Goal: Book appointment/travel/reservation

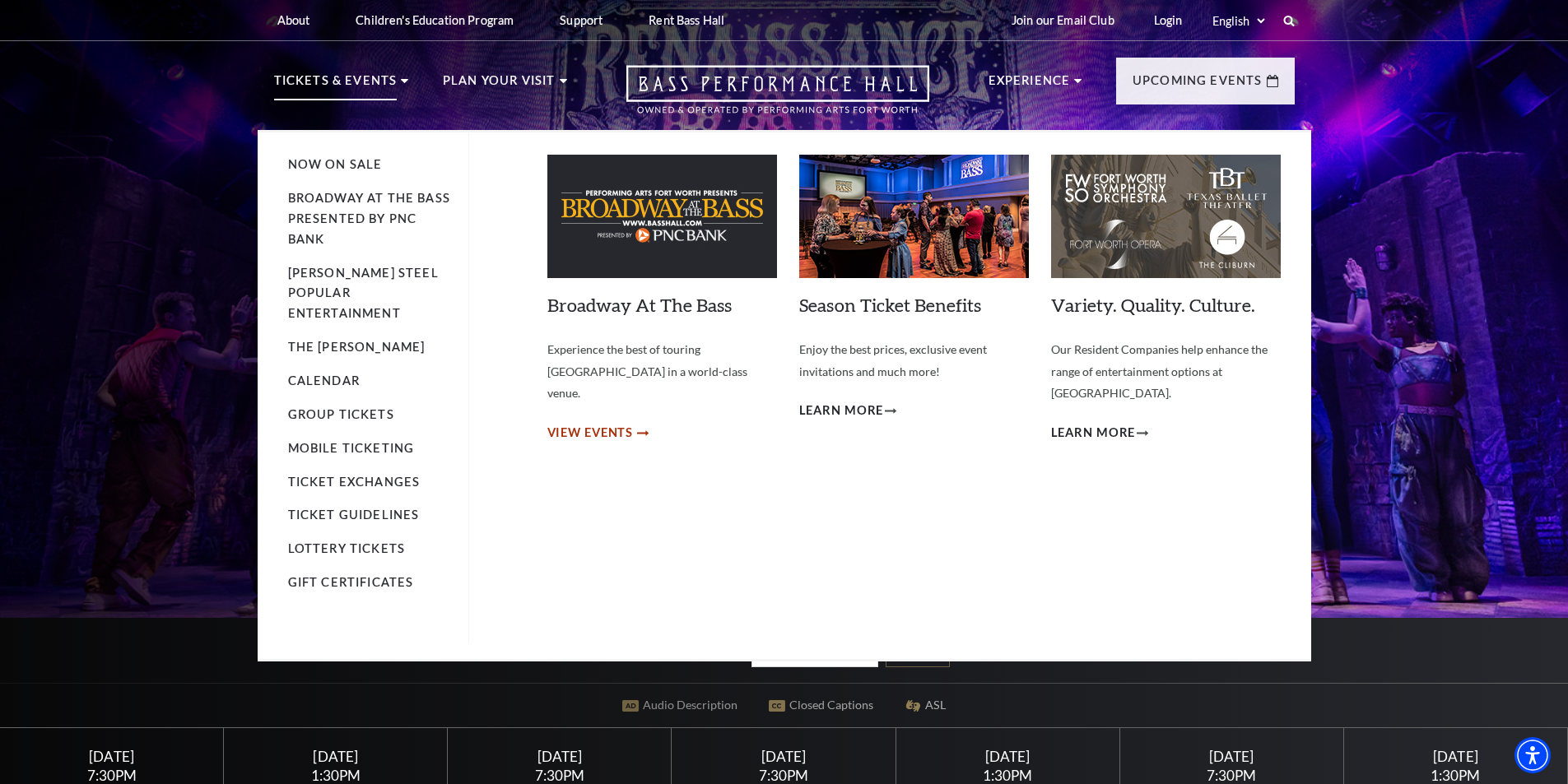
click at [575, 423] on span "View Events" at bounding box center [590, 433] width 87 height 21
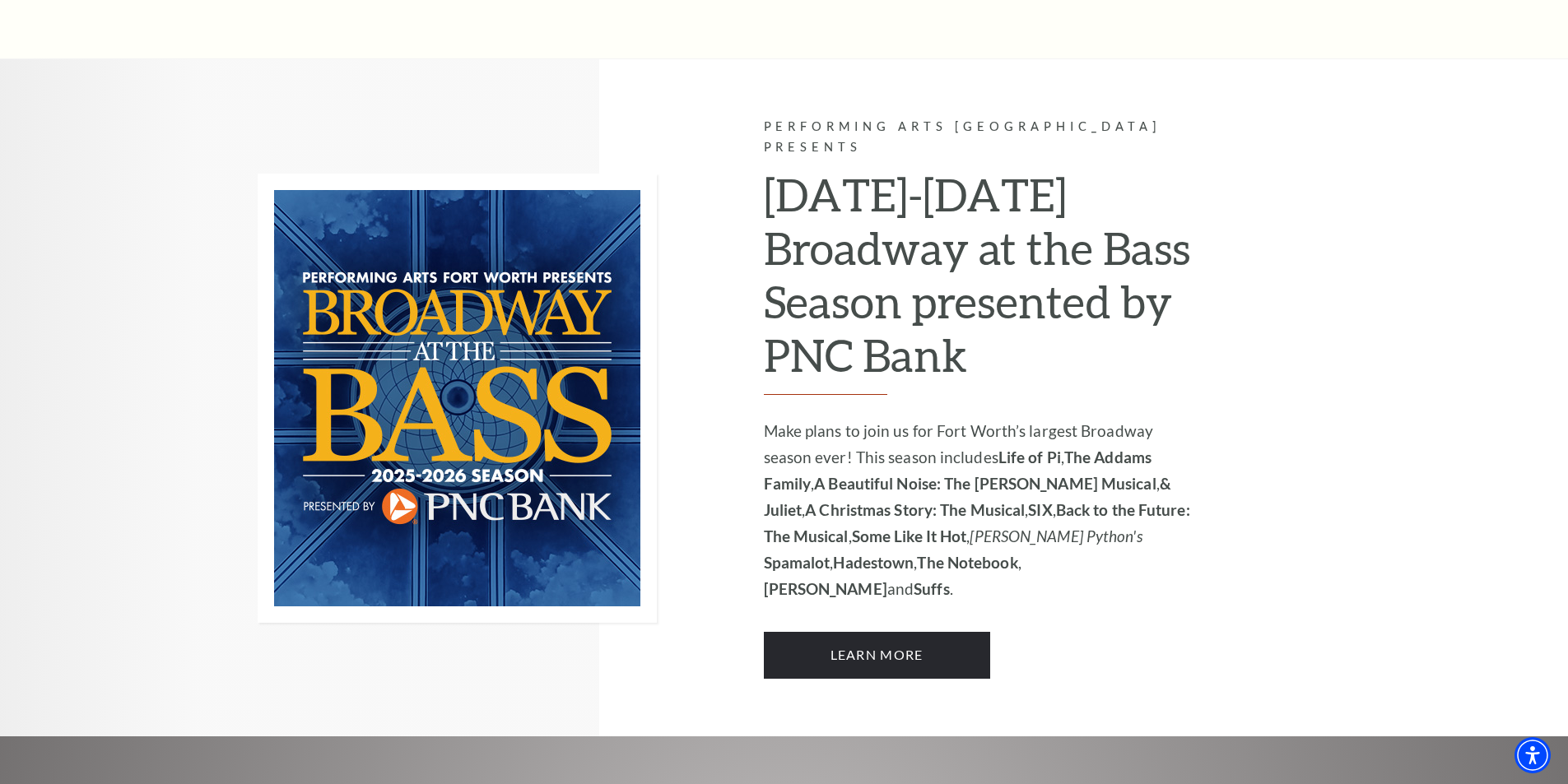
scroll to position [1071, 0]
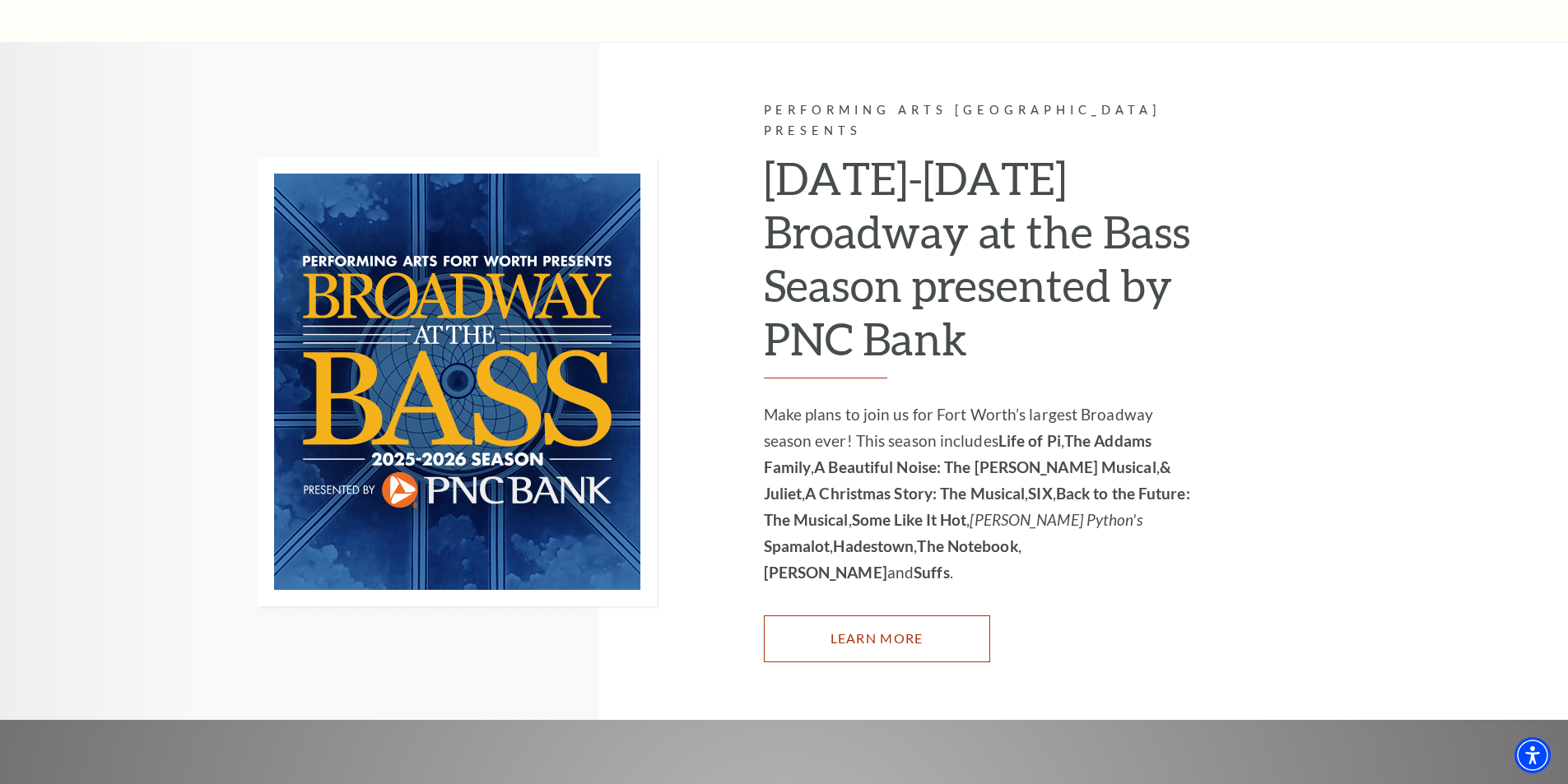
click at [898, 616] on link "Learn More" at bounding box center [878, 639] width 227 height 46
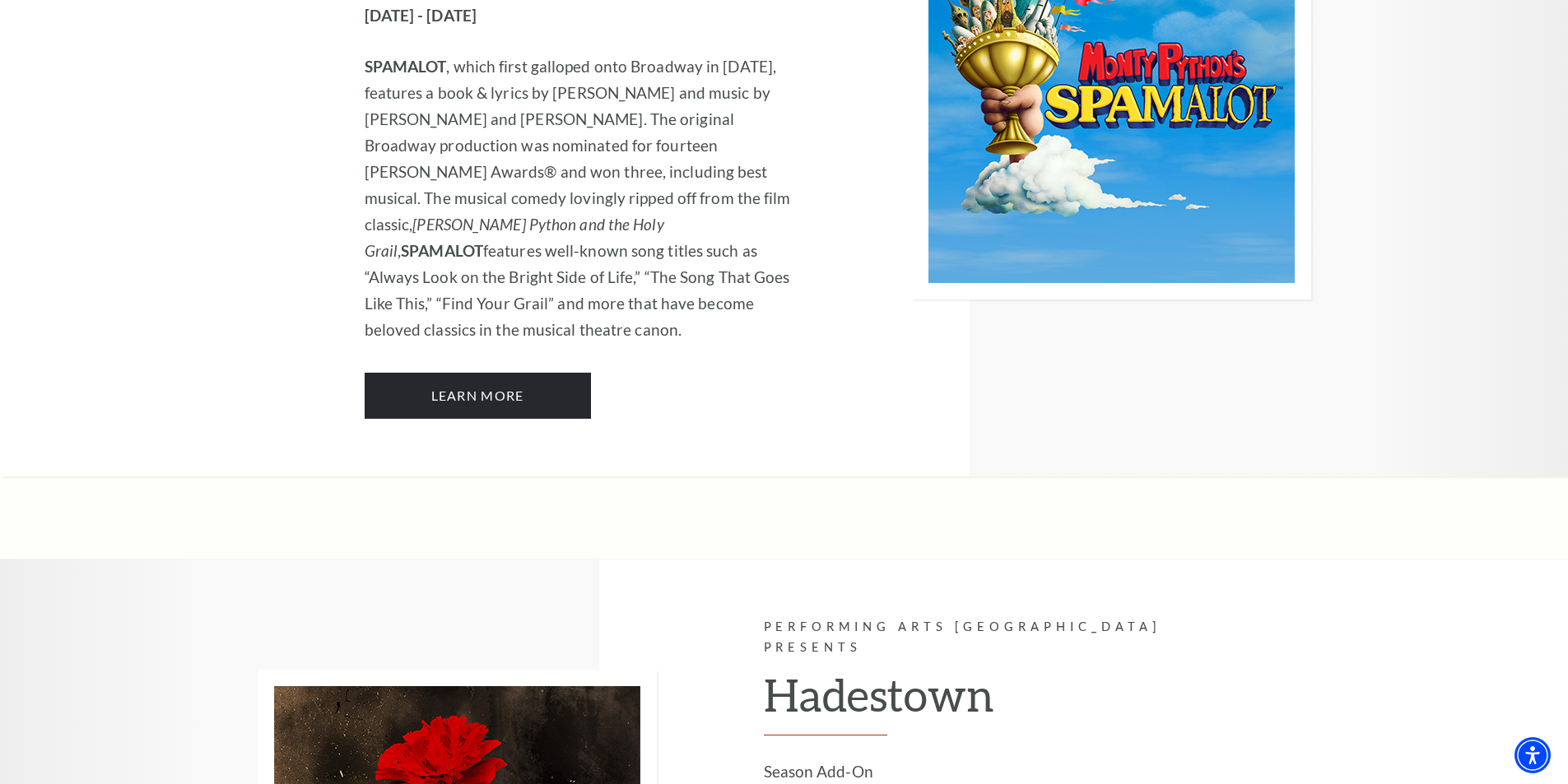
scroll to position [8890, 0]
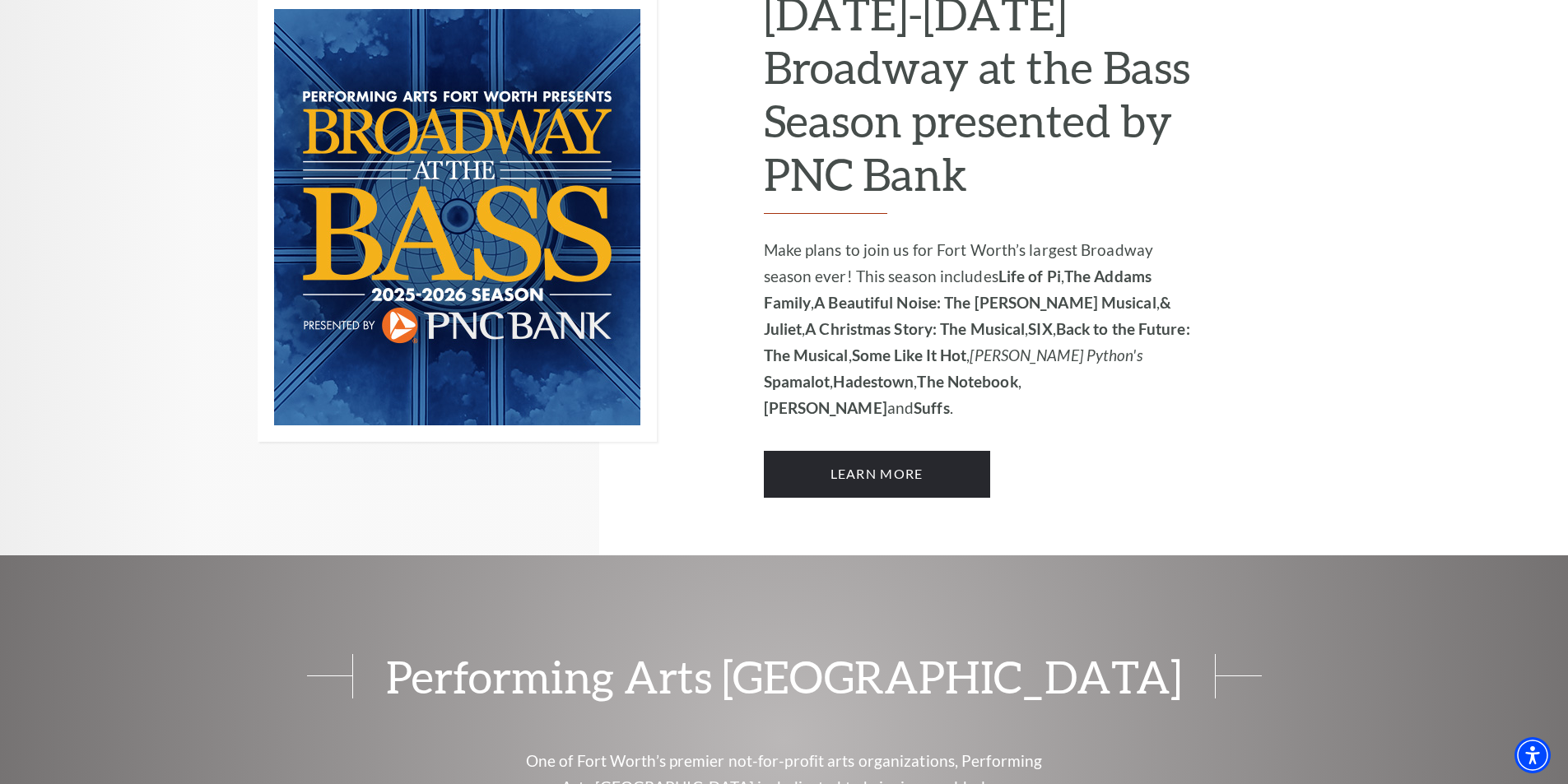
scroll to position [1317, 0]
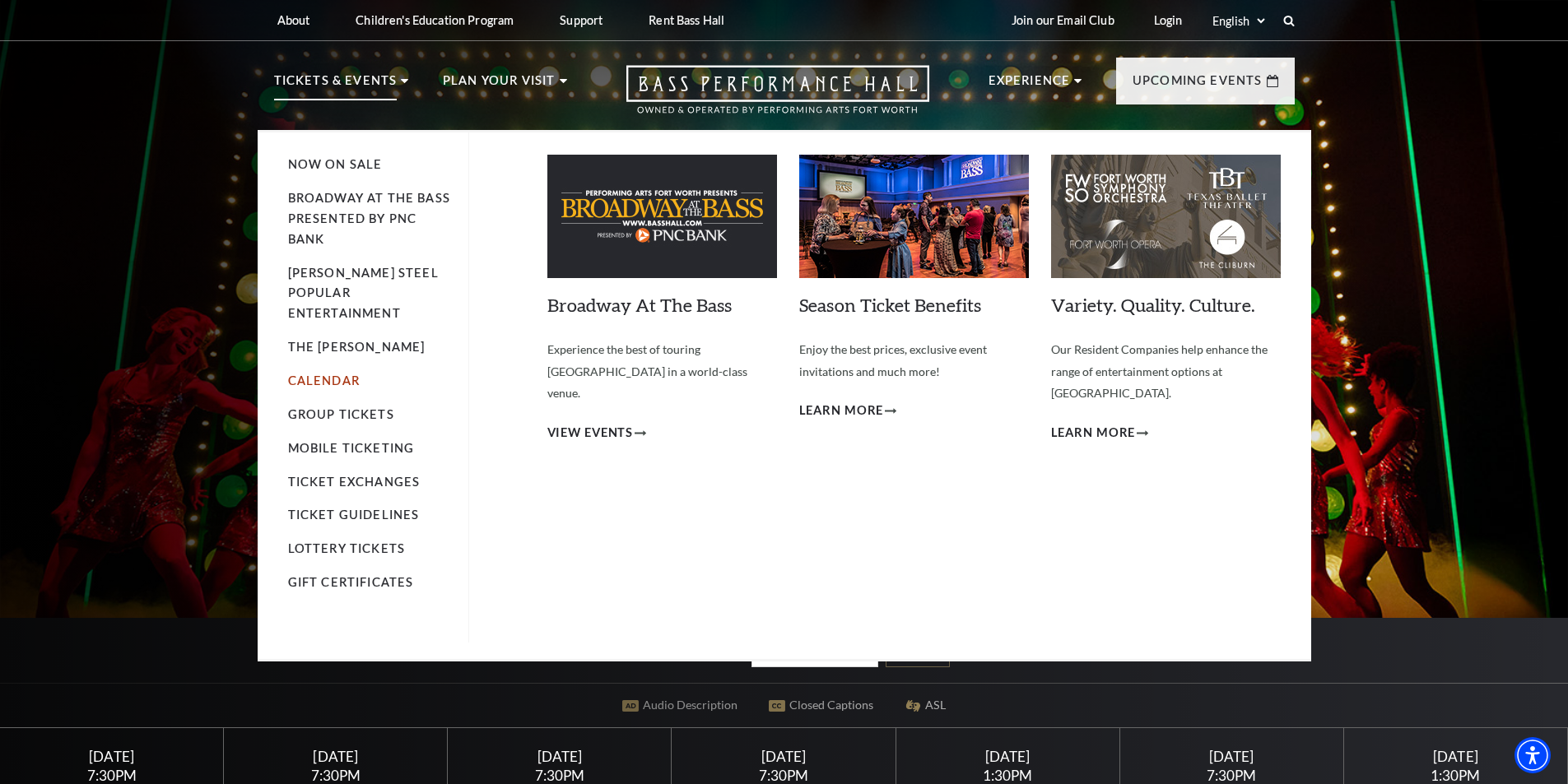
click at [313, 374] on link "Calendar" at bounding box center [324, 381] width 72 height 14
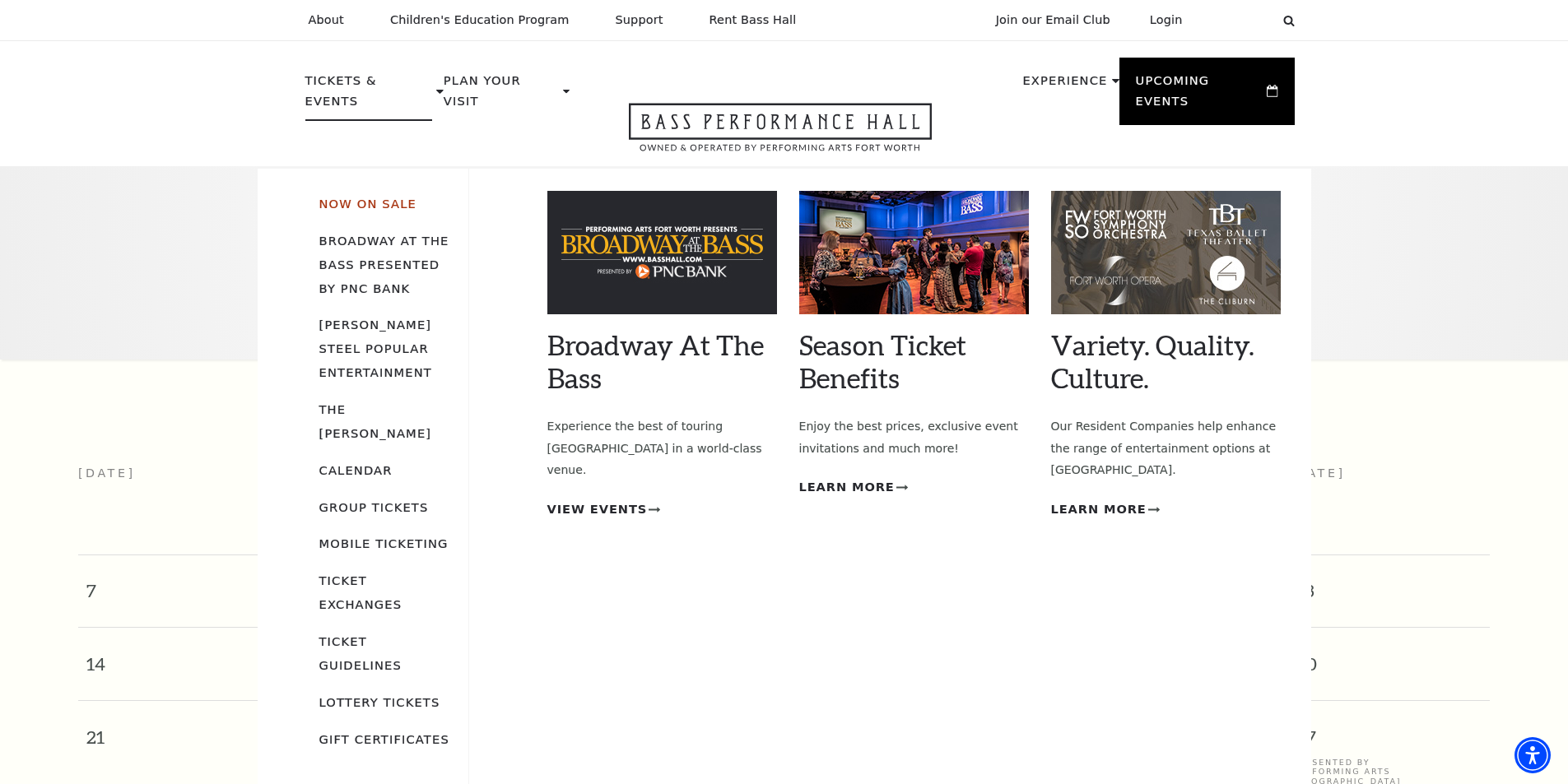
click at [364, 197] on link "Now On Sale" at bounding box center [368, 204] width 98 height 14
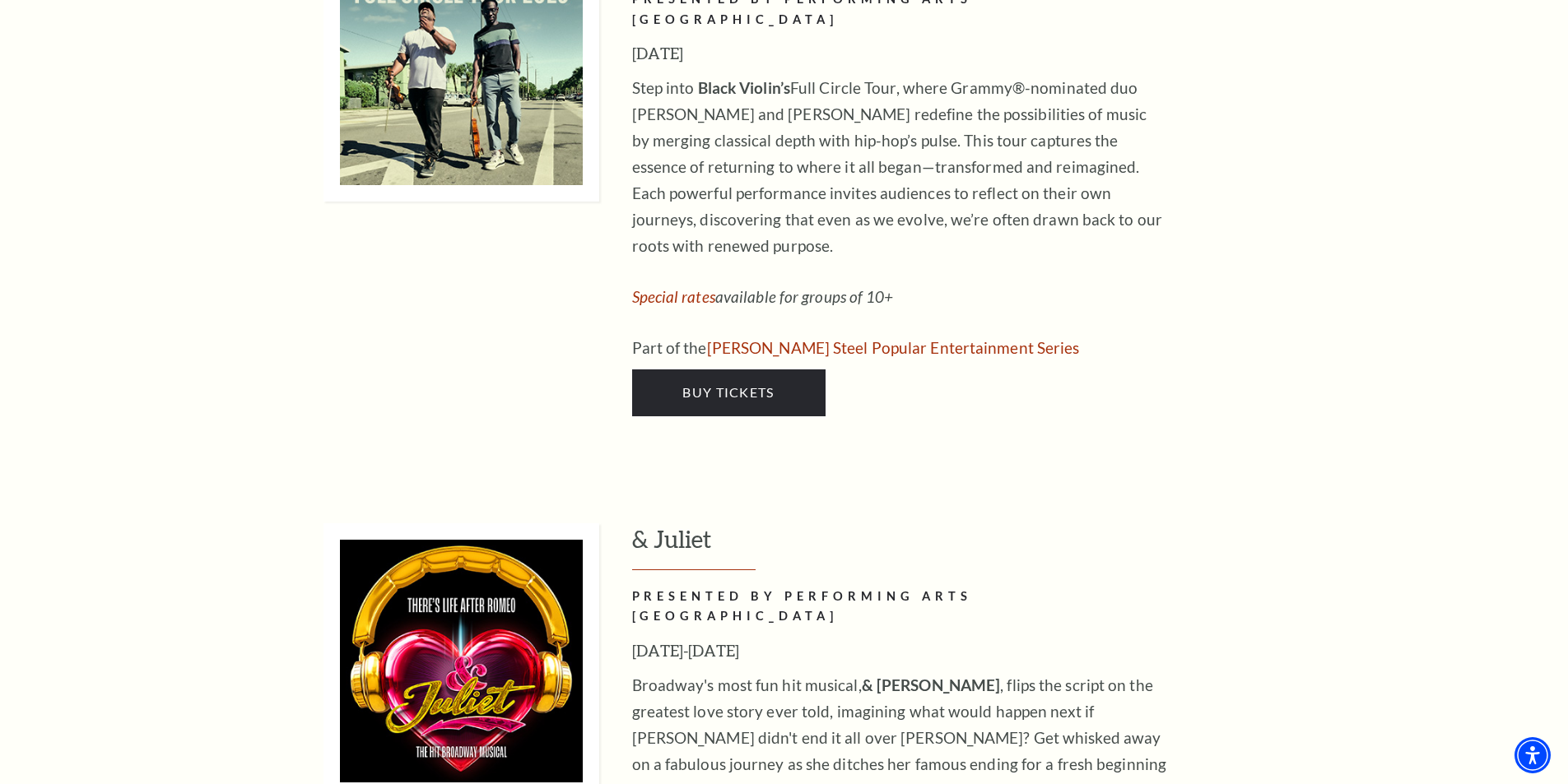
scroll to position [5021, 0]
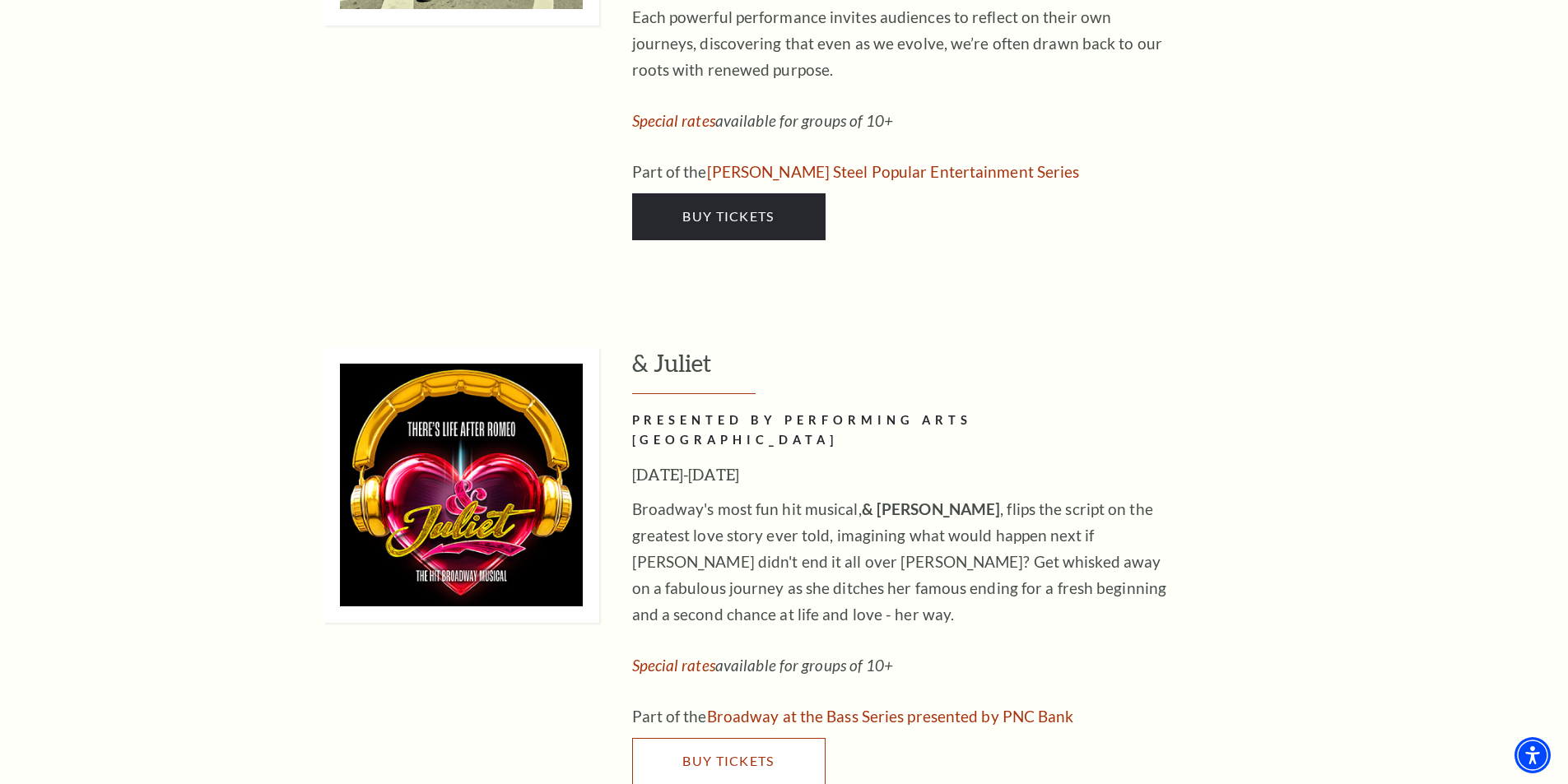
click at [664, 738] on link "Buy Tickets" at bounding box center [728, 761] width 193 height 46
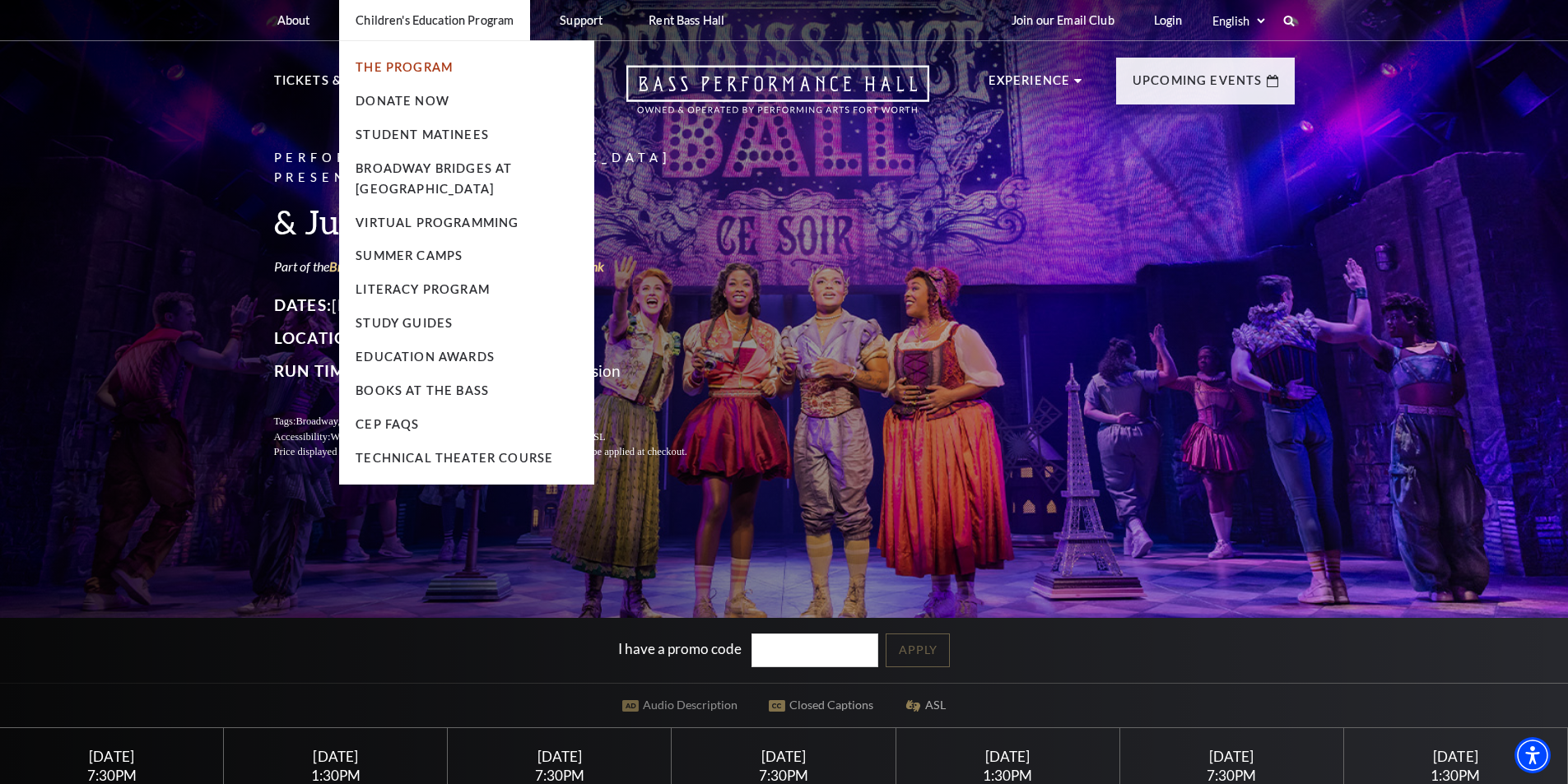
click at [430, 74] on link "The Program" at bounding box center [404, 67] width 98 height 14
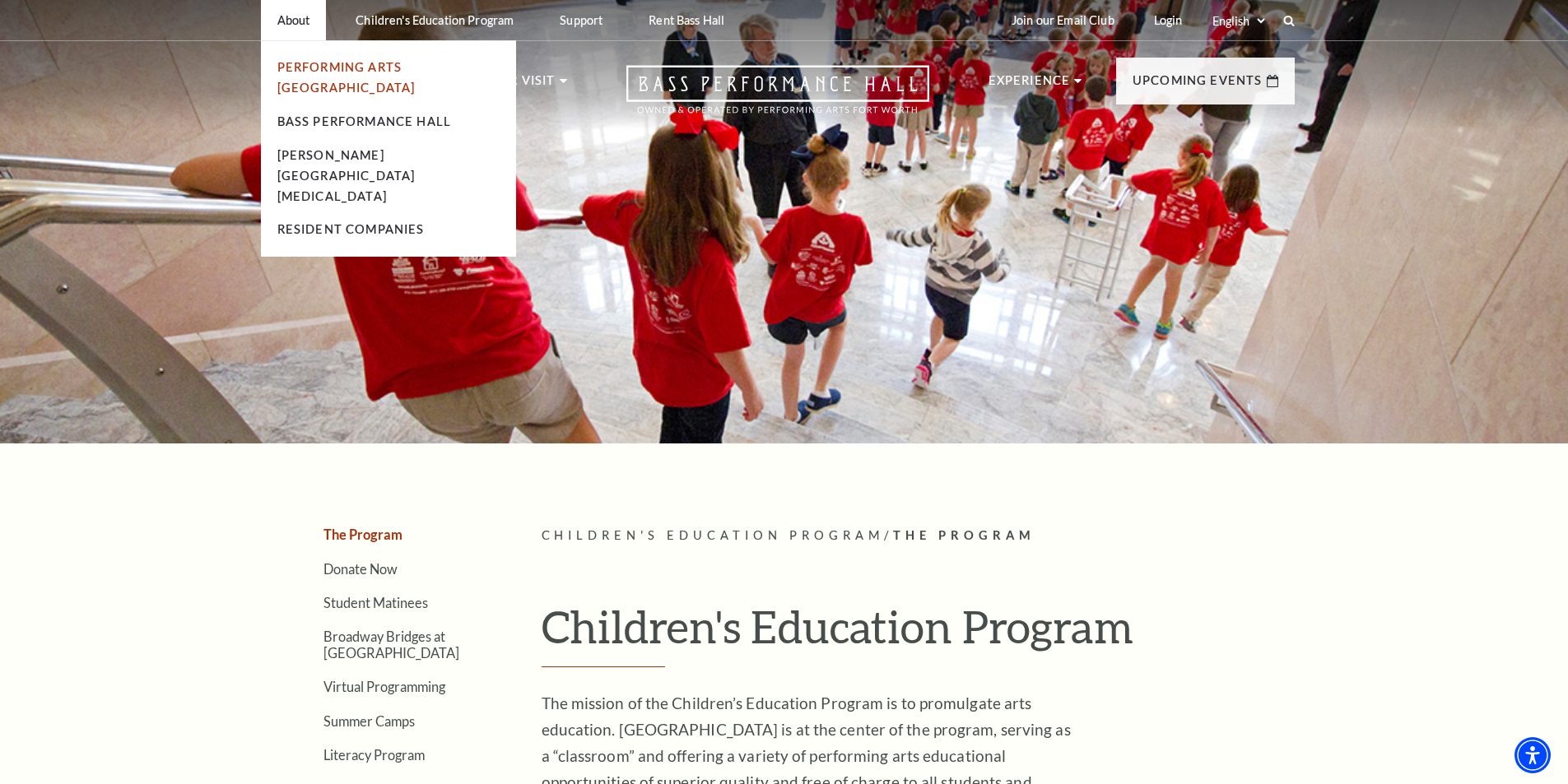
click at [374, 60] on link "Performing Arts [GEOGRAPHIC_DATA]" at bounding box center [346, 77] width 138 height 35
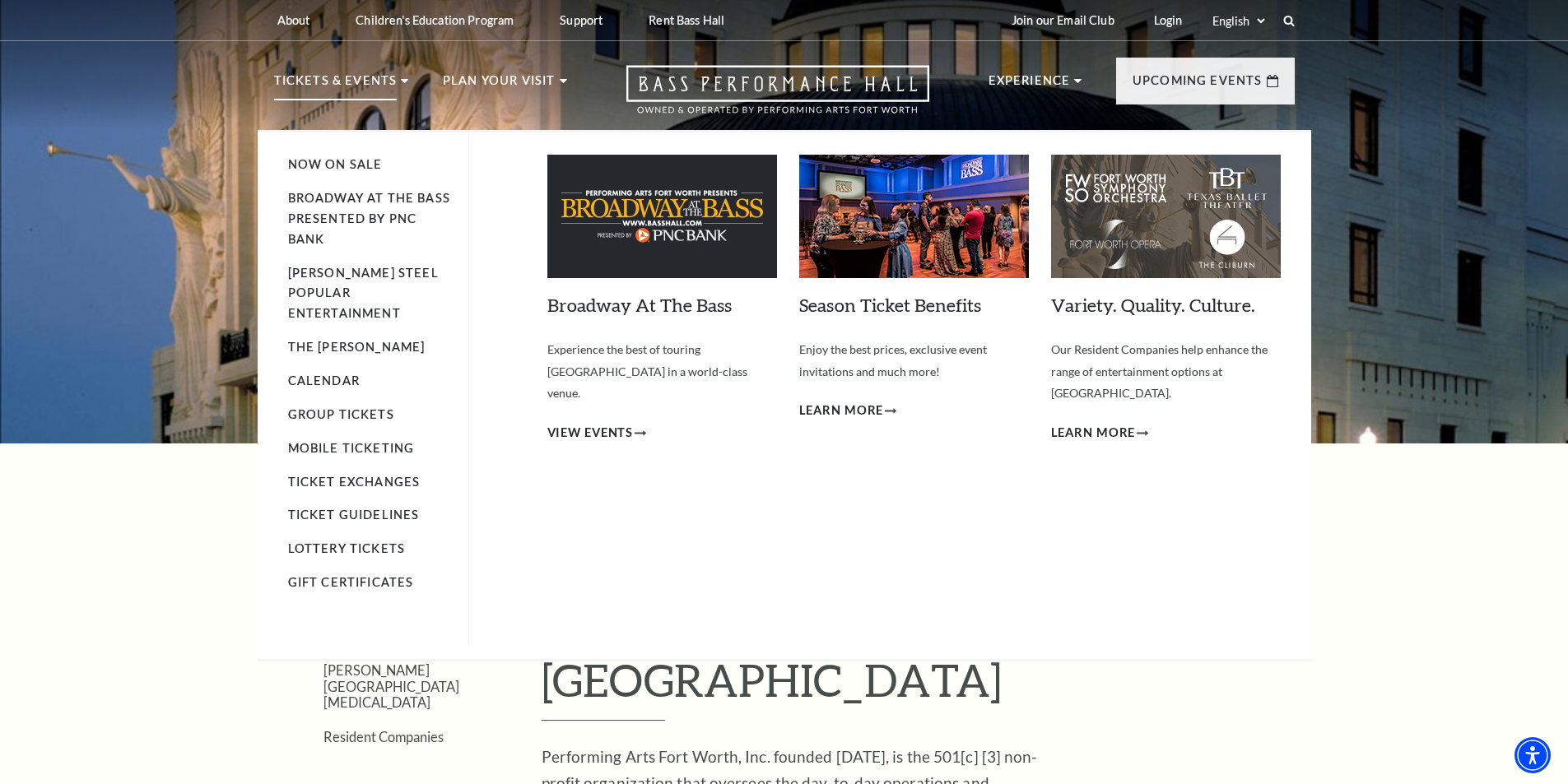
click at [336, 97] on p "Tickets & Events" at bounding box center [336, 86] width 123 height 30
click at [379, 81] on p "Tickets & Events" at bounding box center [336, 86] width 123 height 30
click at [335, 374] on link "Calendar" at bounding box center [324, 381] width 72 height 14
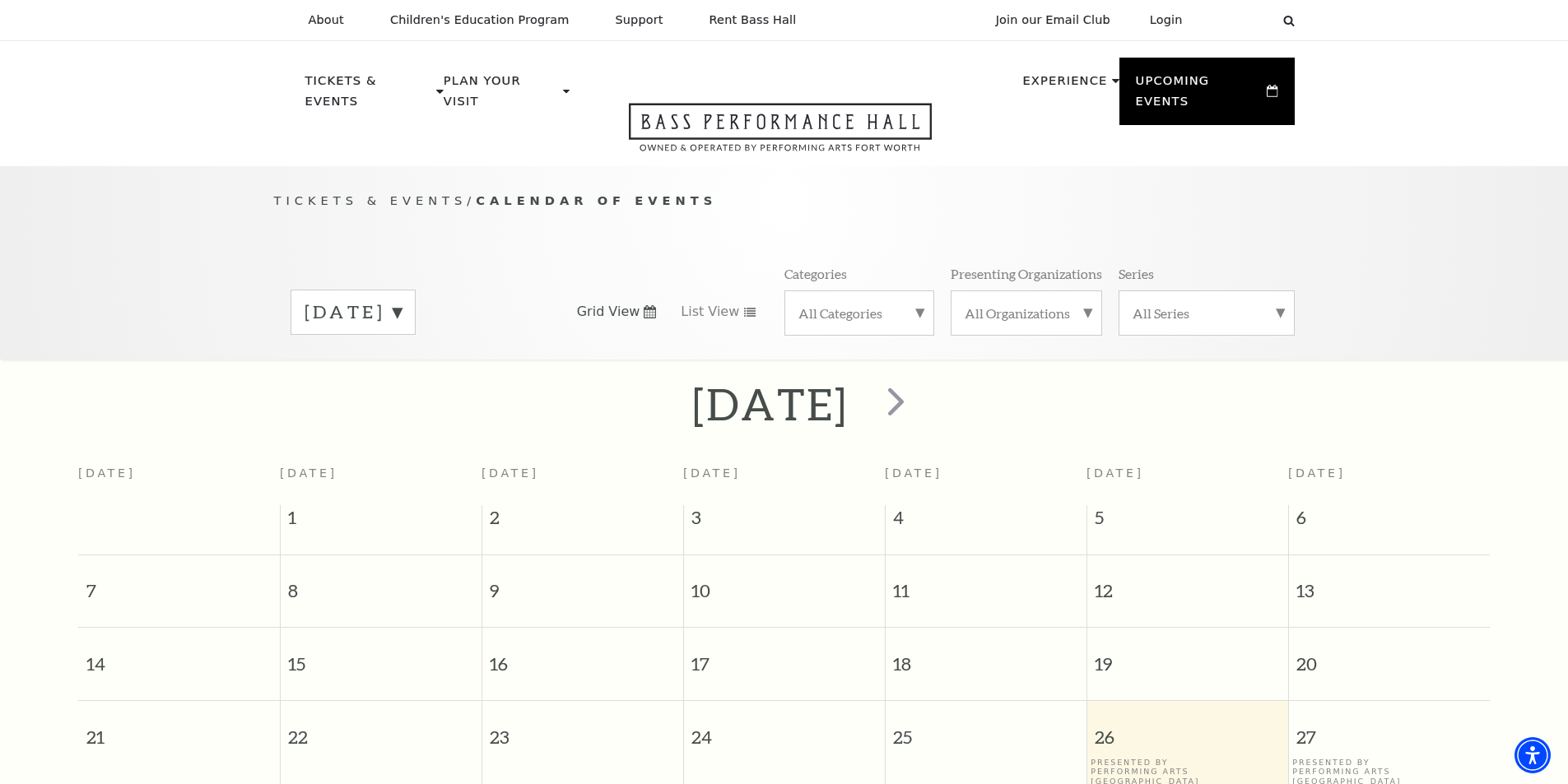
click at [402, 299] on label "[DATE]" at bounding box center [353, 312] width 98 height 26
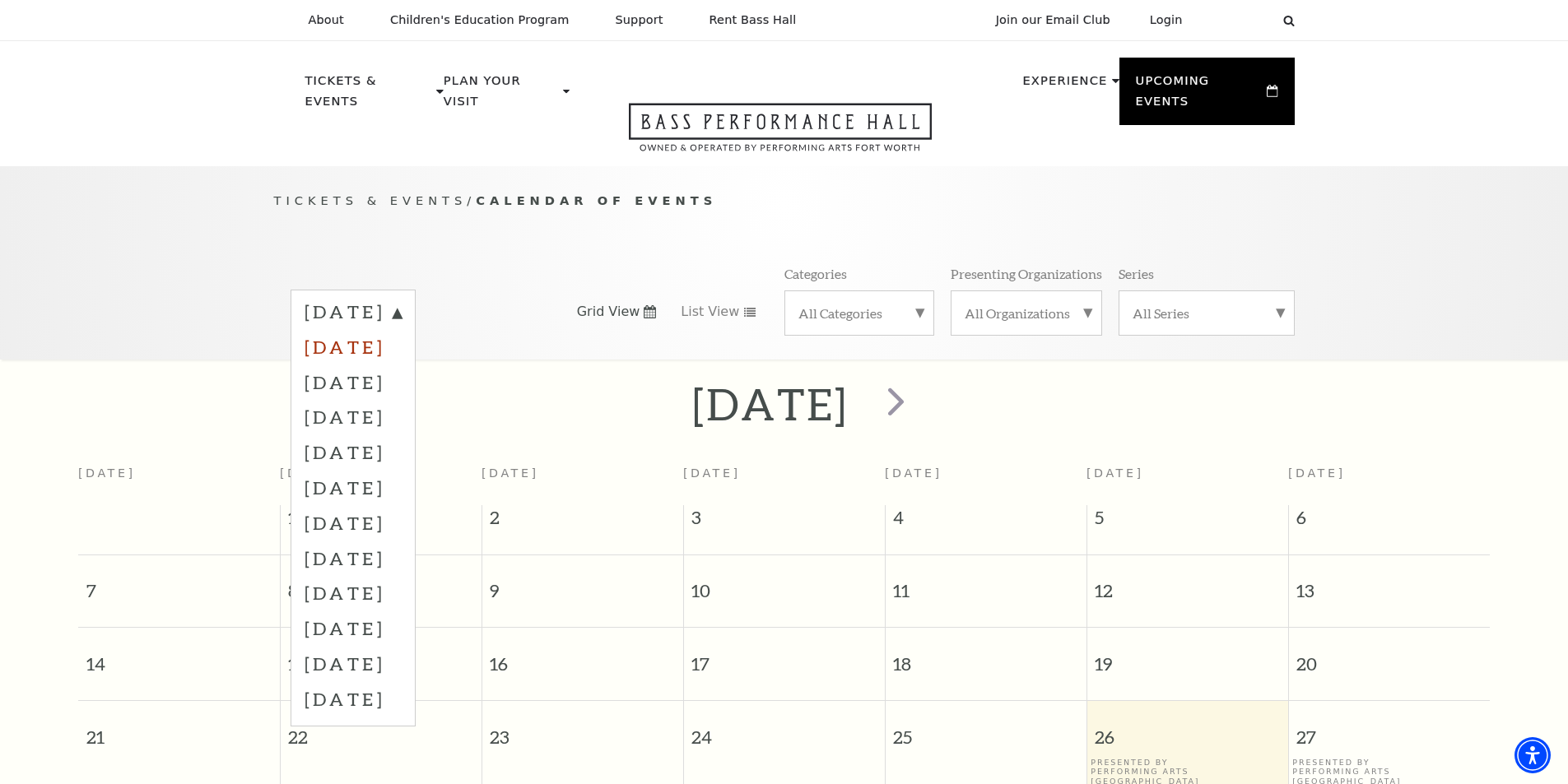
click at [402, 329] on label "[DATE]" at bounding box center [353, 347] width 98 height 36
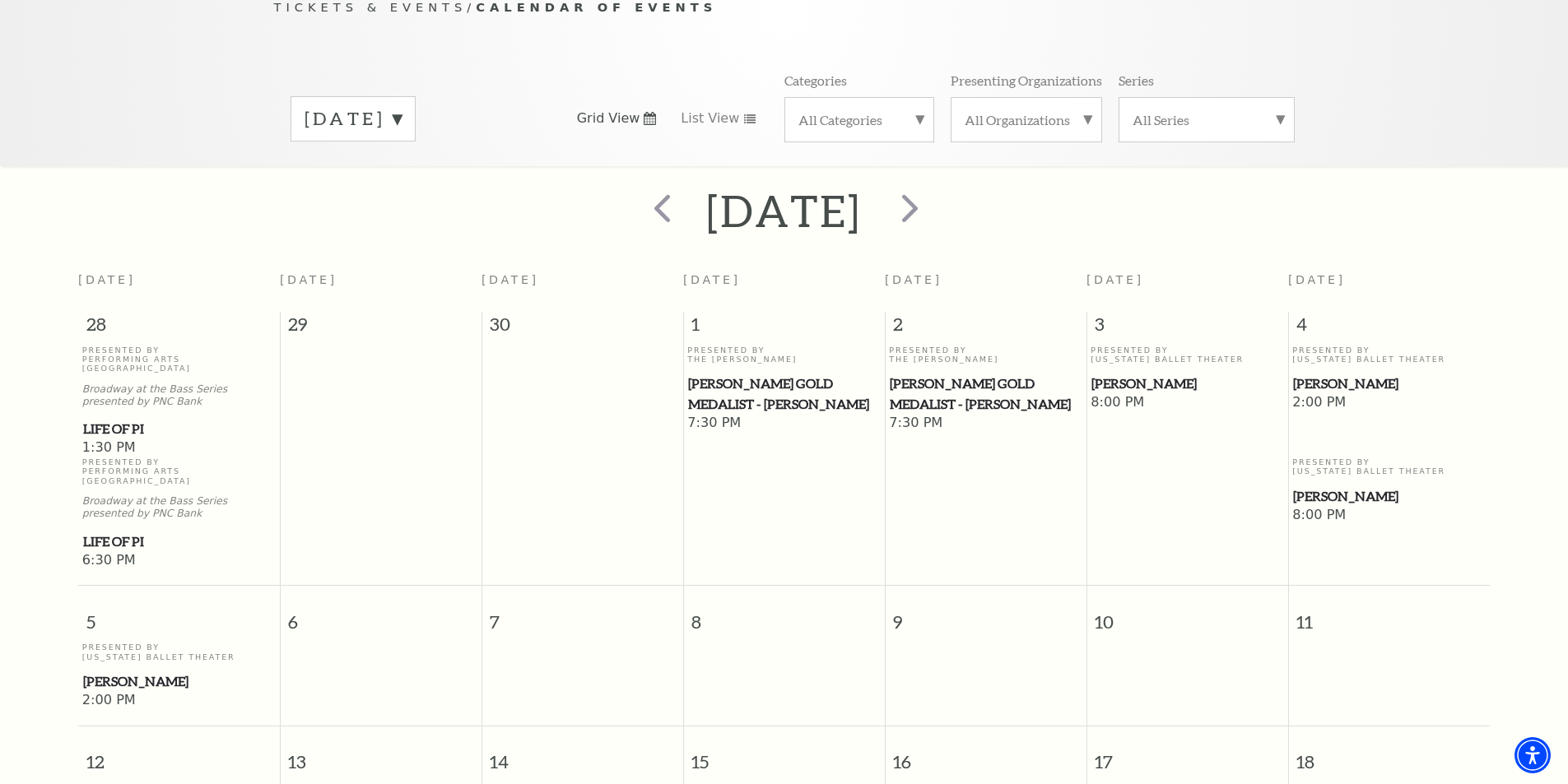
scroll to position [164, 0]
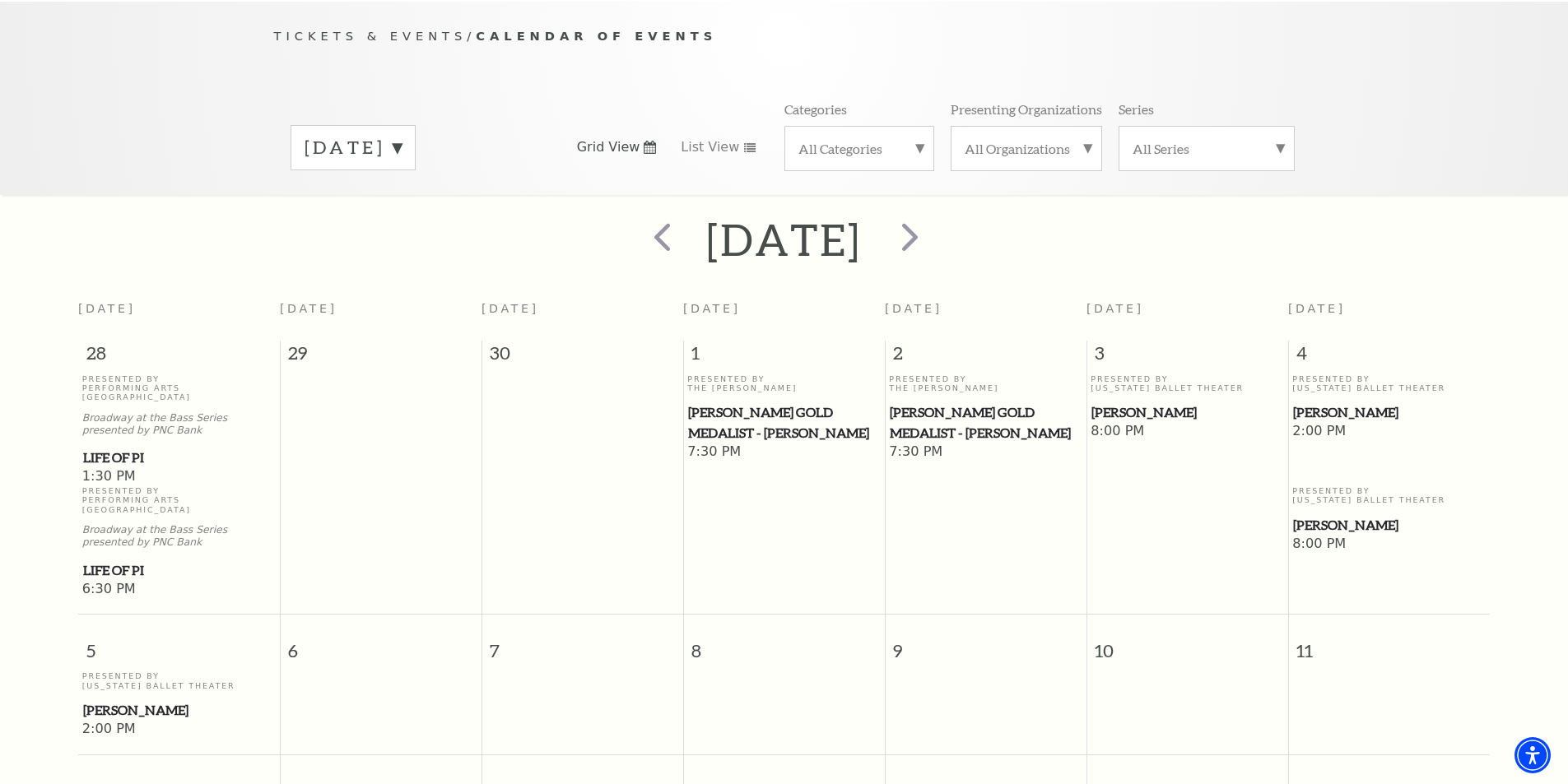
click at [402, 138] on label "[DATE]" at bounding box center [353, 148] width 98 height 26
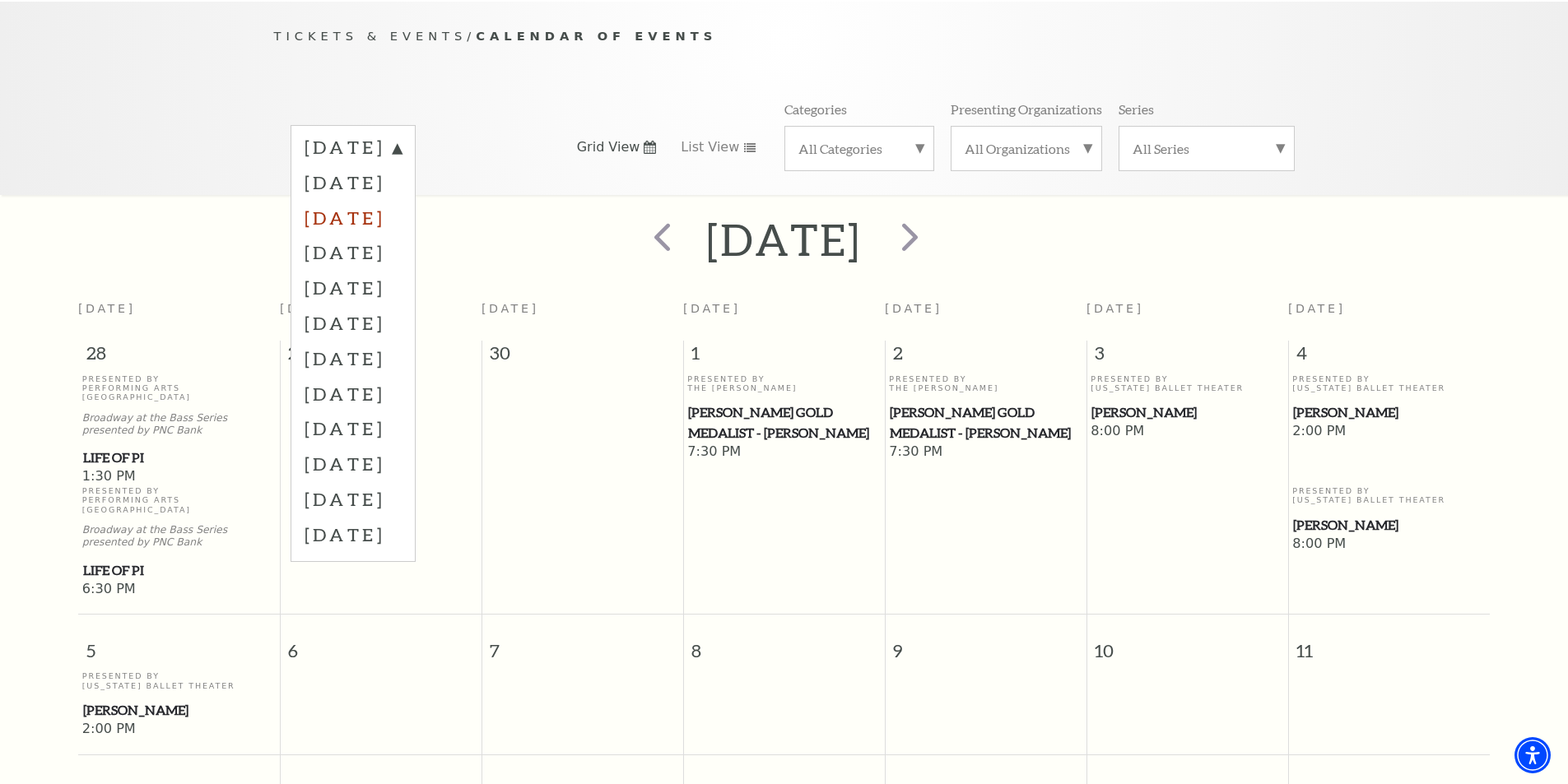
click at [398, 200] on label "[DATE]" at bounding box center [353, 218] width 98 height 36
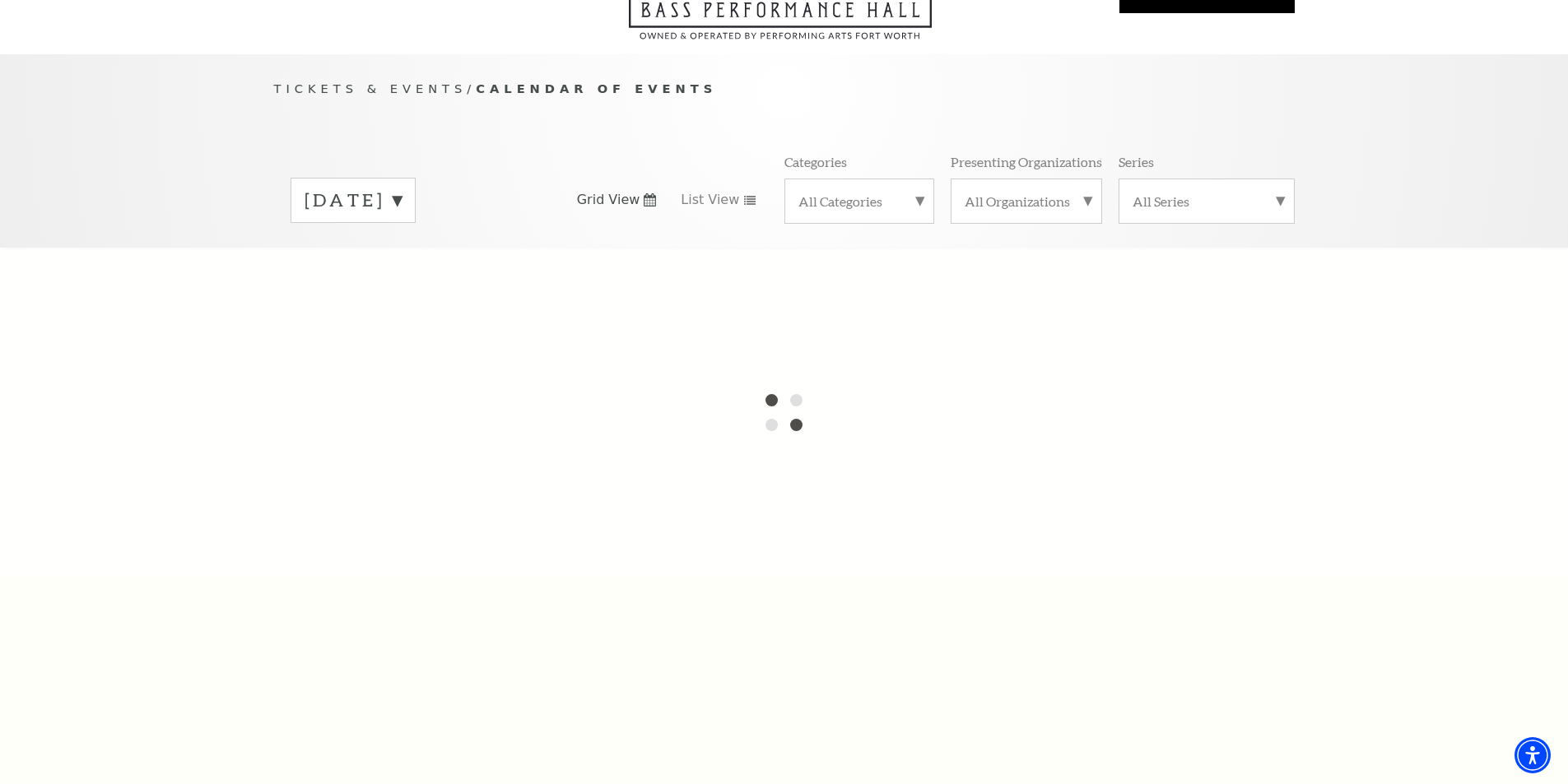
scroll to position [83, 0]
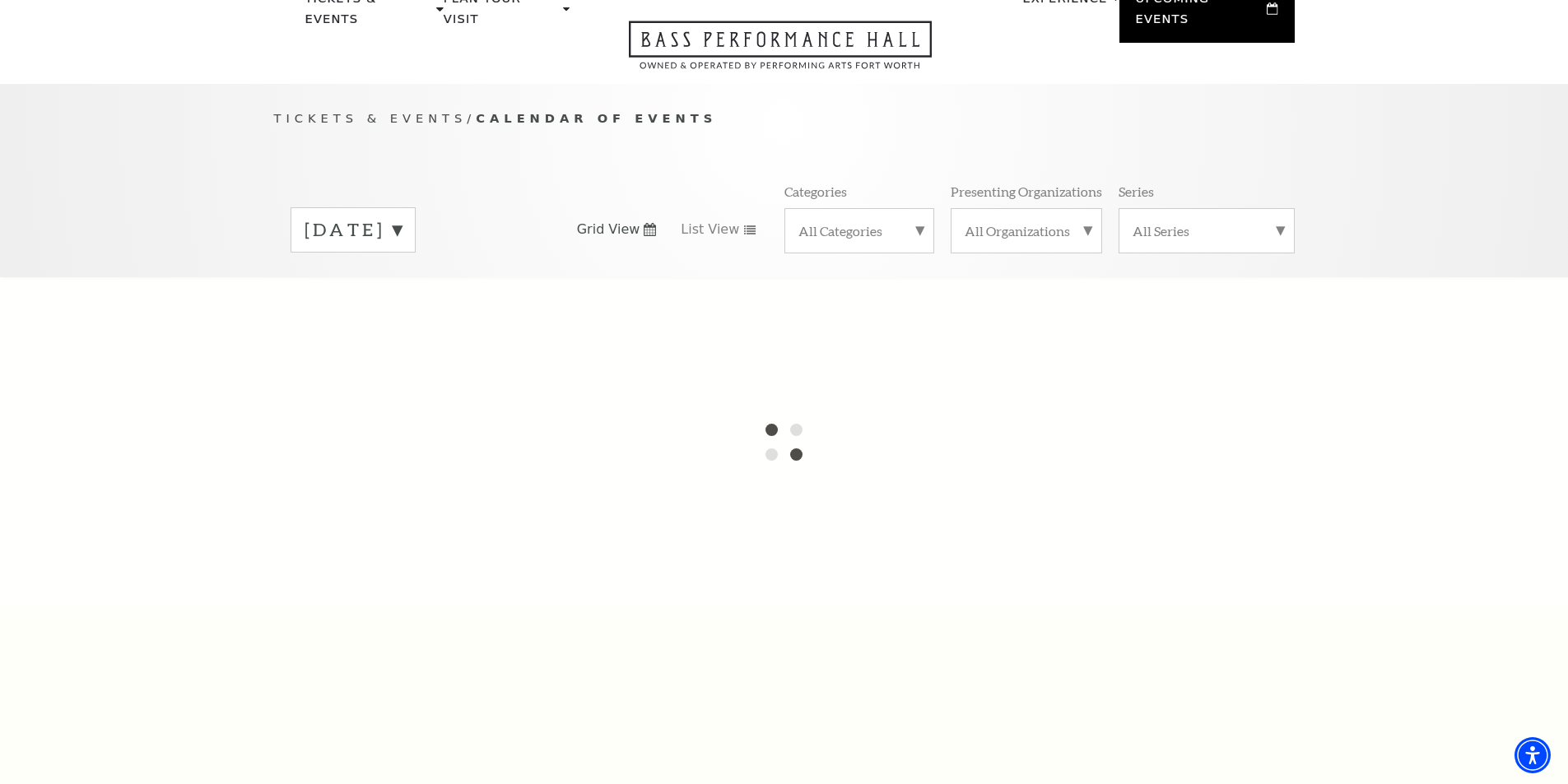
click at [664, 145] on div "Tickets & Events / Calendar of Events [DATE] Grid View List View Categories All…" at bounding box center [784, 192] width 1054 height 168
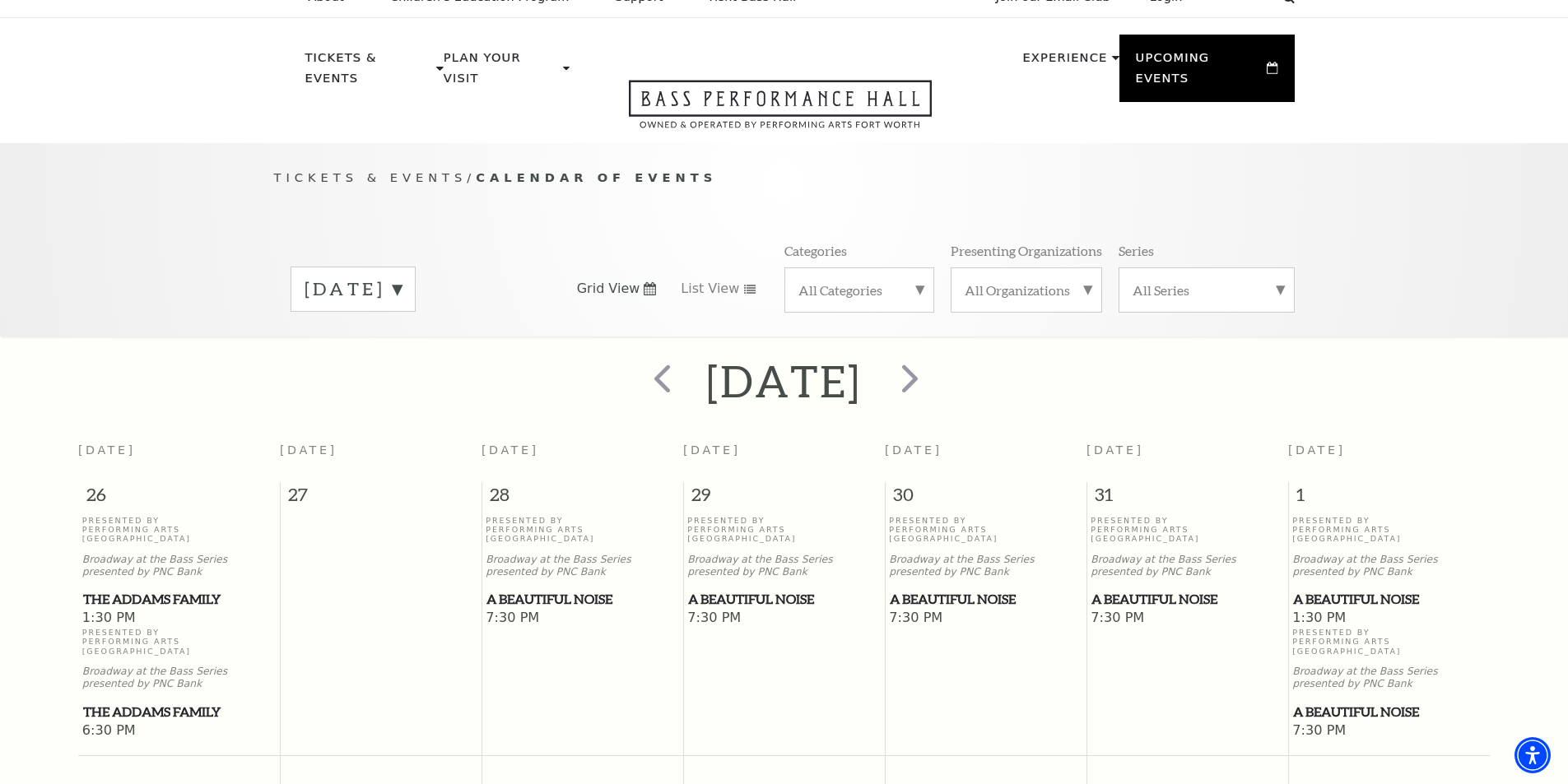
scroll to position [0, 0]
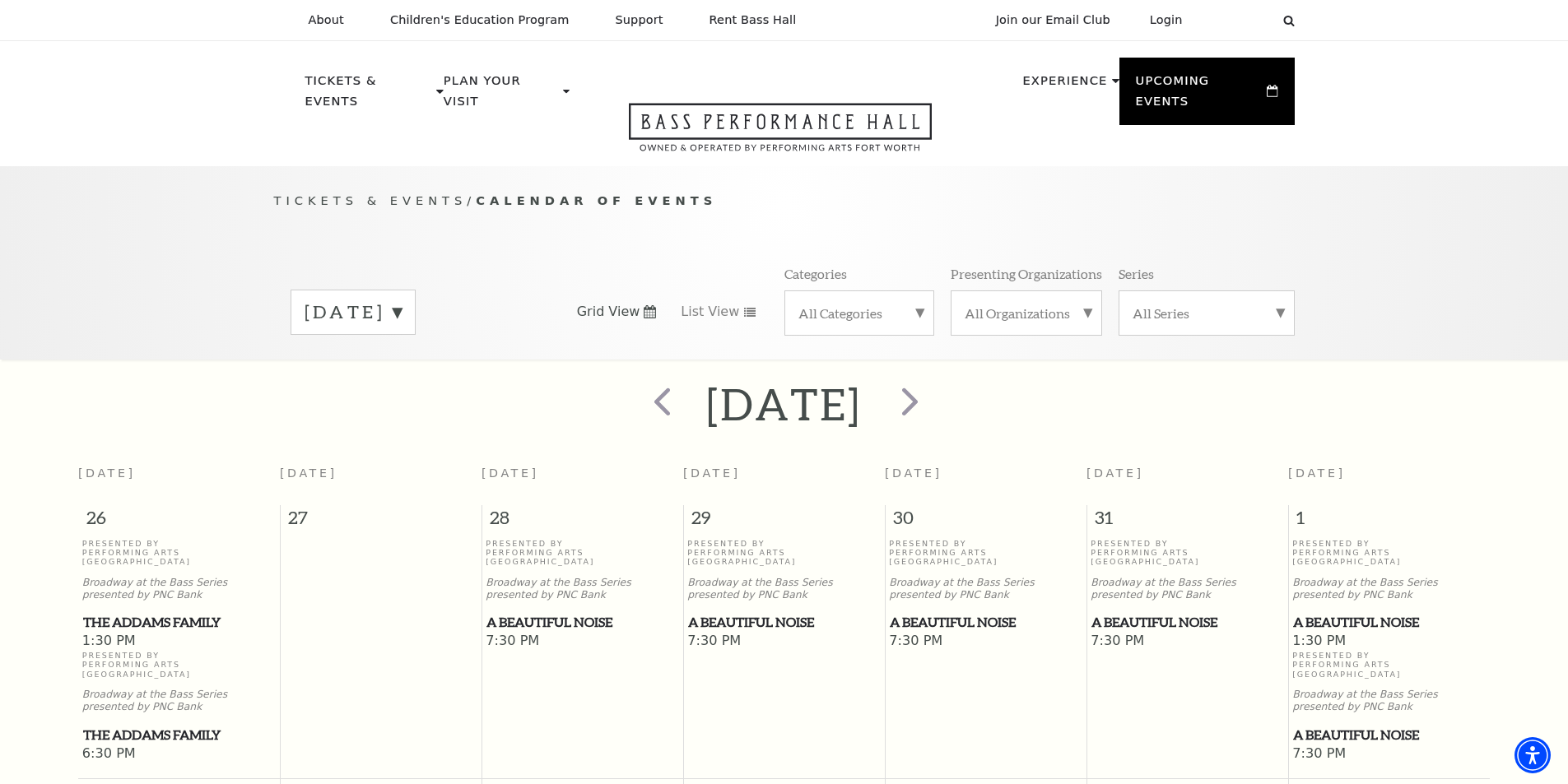
click at [402, 299] on label "[DATE]" at bounding box center [353, 312] width 98 height 26
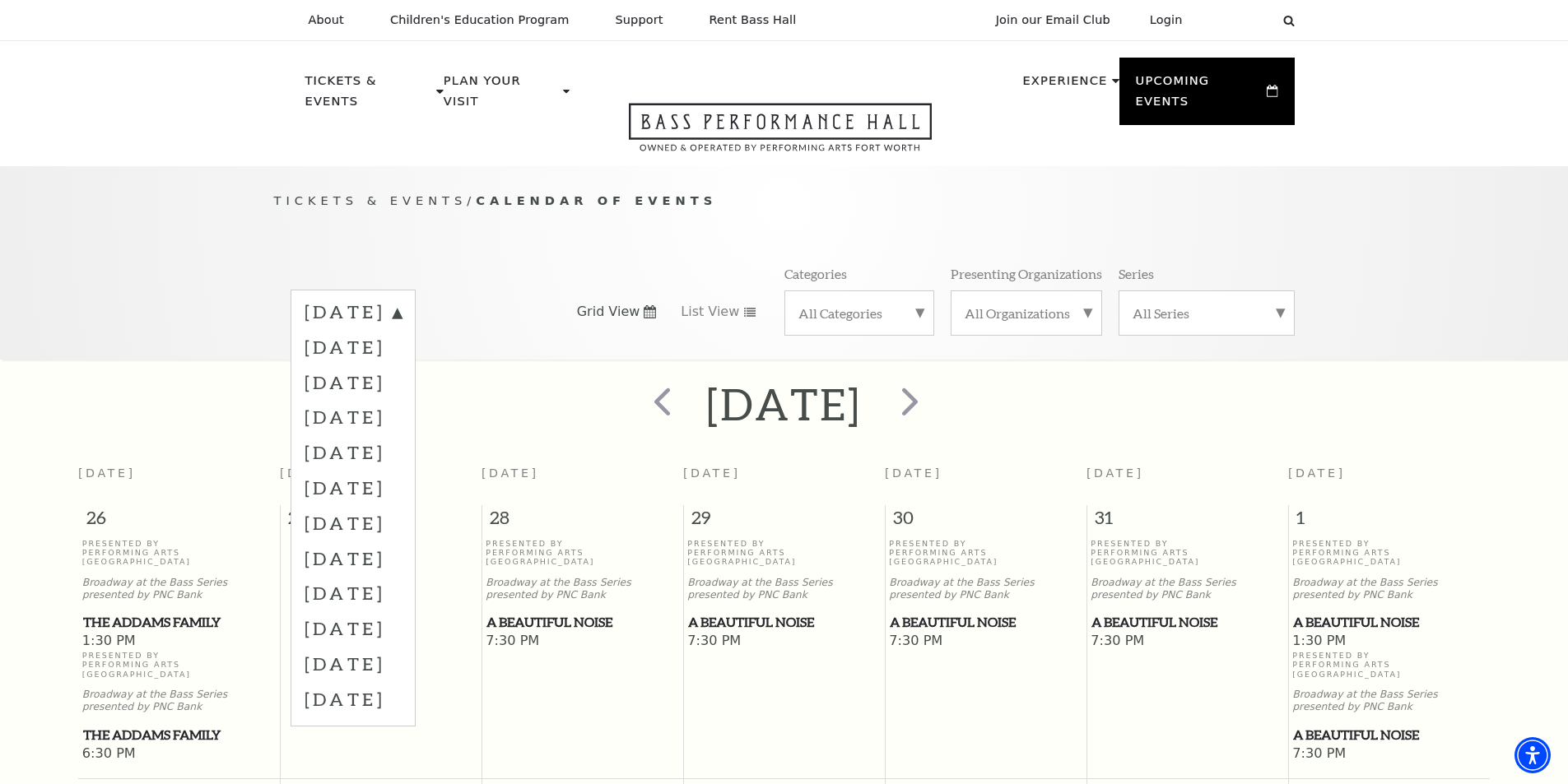
drag, startPoint x: 394, startPoint y: 399, endPoint x: 416, endPoint y: 400, distance: 22.0
click at [393, 399] on label "[DATE]" at bounding box center [353, 417] width 98 height 36
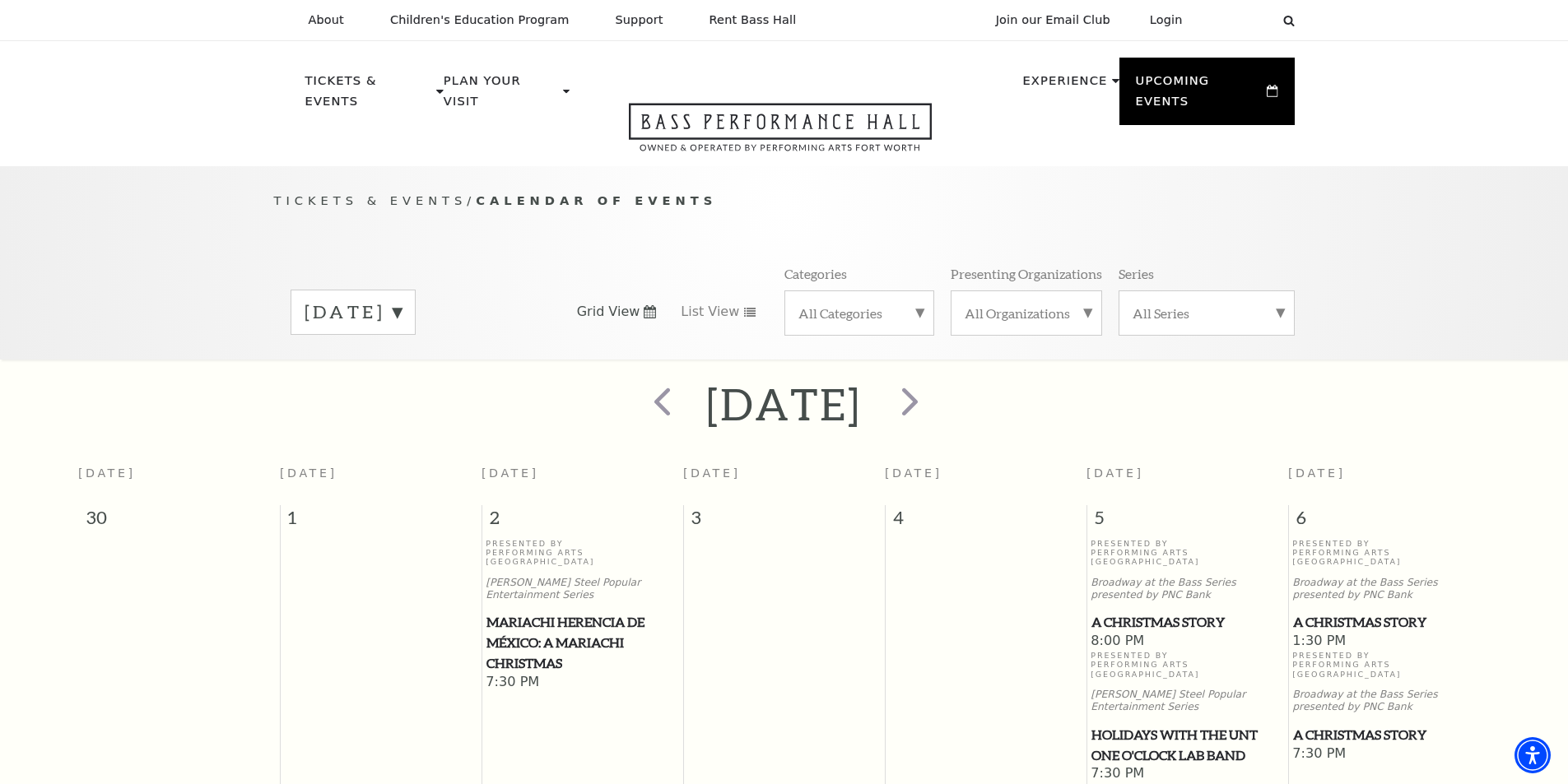
click at [402, 299] on label "[DATE]" at bounding box center [353, 312] width 98 height 26
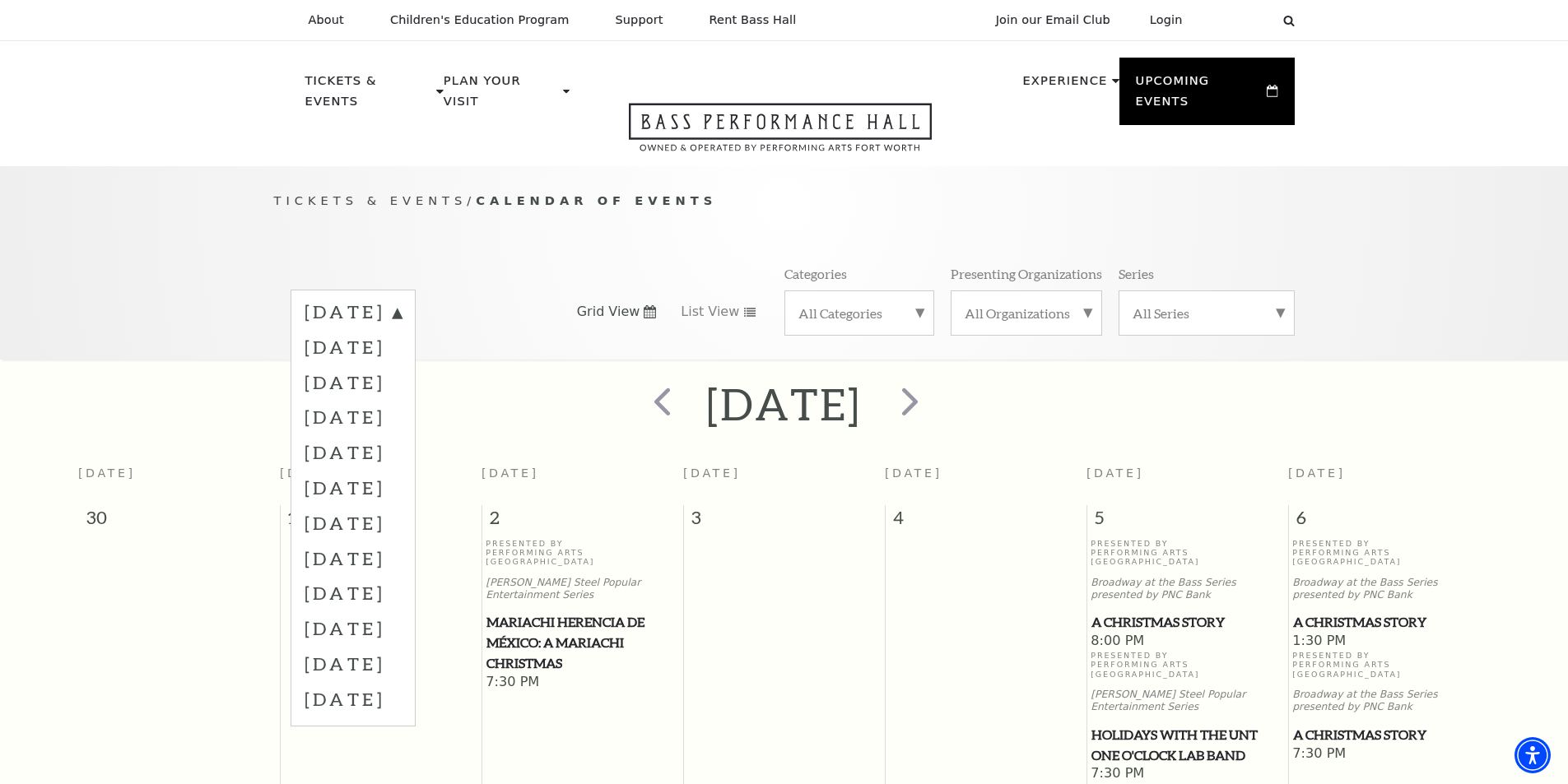
click at [688, 203] on div "Tickets & Events / Calendar of Events [DATE] [DATE] [DATE] [DATE] [DATE] [DATE]…" at bounding box center [784, 275] width 1054 height 168
